Goal: Task Accomplishment & Management: Manage account settings

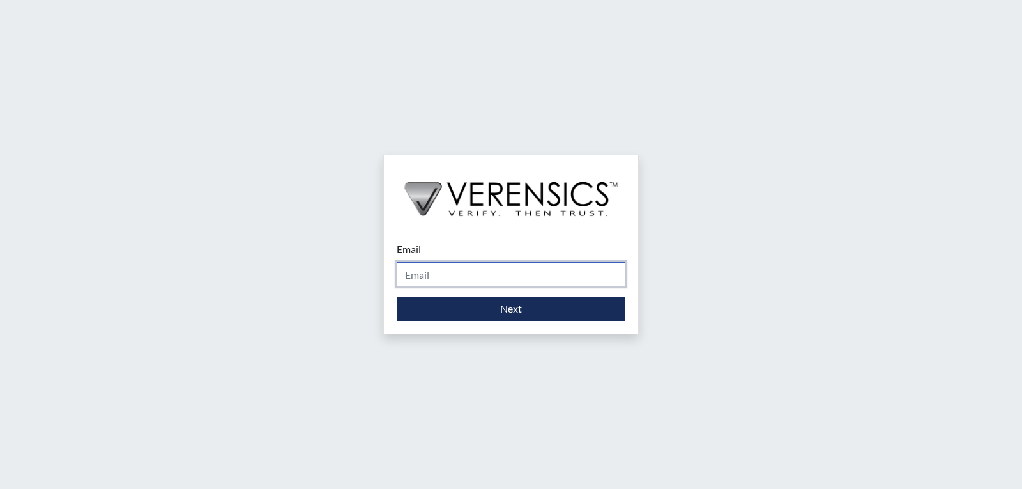
drag, startPoint x: 527, startPoint y: 268, endPoint x: 530, endPoint y: 274, distance: 7.1
click at [528, 270] on input "Email" at bounding box center [511, 274] width 229 height 24
type input "[EMAIL_ADDRESS][DOMAIN_NAME]"
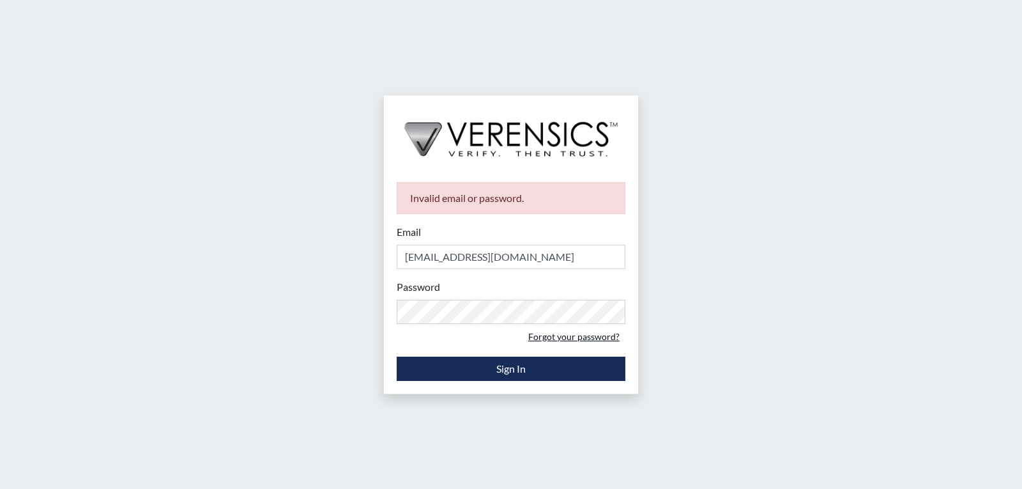
click at [572, 345] on link "Forgot your password?" at bounding box center [574, 336] width 103 height 20
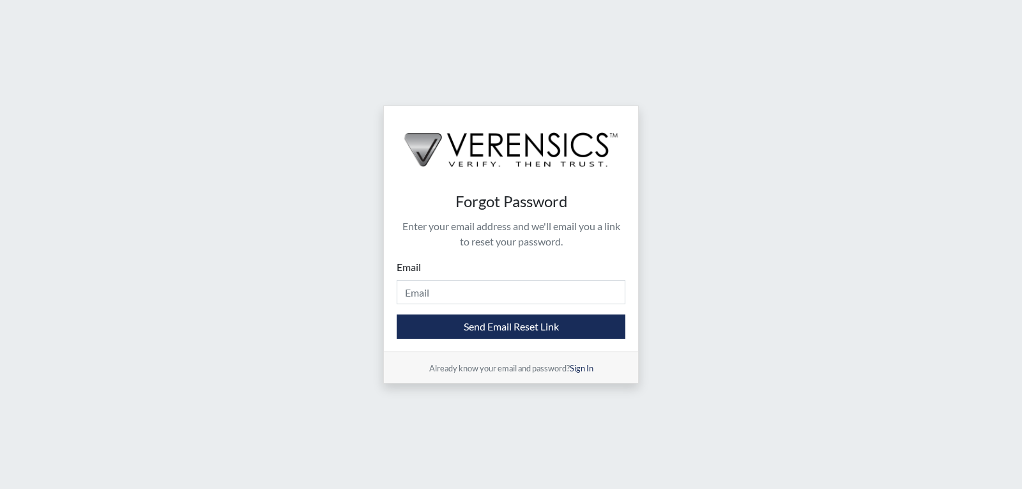
click at [503, 306] on form "Email Please provide your email address. Send Email Reset Link" at bounding box center [511, 298] width 229 height 79
click at [505, 295] on input "Email" at bounding box center [511, 292] width 229 height 24
type input "[EMAIL_ADDRESS][DOMAIN_NAME]"
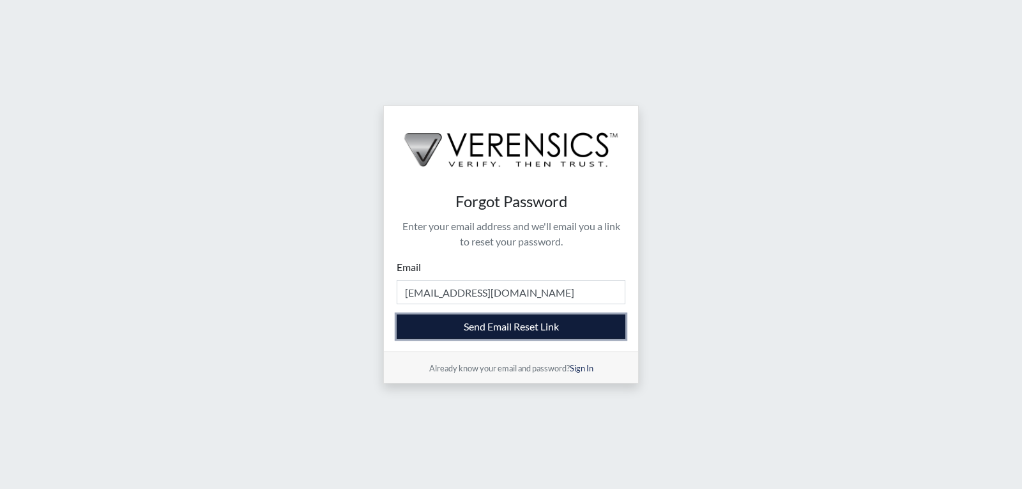
click at [531, 328] on button "Send Email Reset Link" at bounding box center [511, 326] width 229 height 24
